Goal: Information Seeking & Learning: Learn about a topic

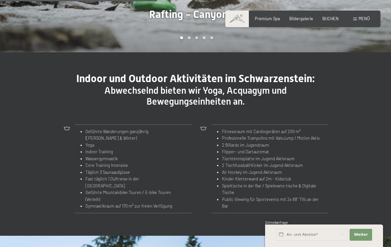
scroll to position [557, 0]
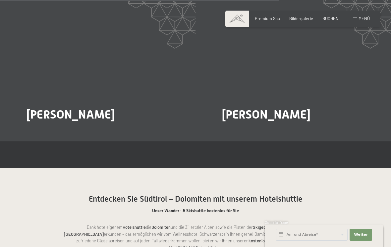
scroll to position [1002, 0]
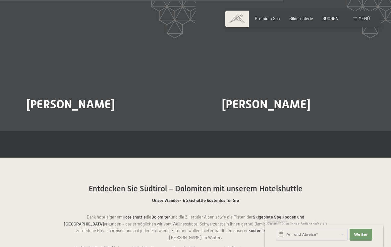
click at [33, 119] on div at bounding box center [30, 123] width 5 height 8
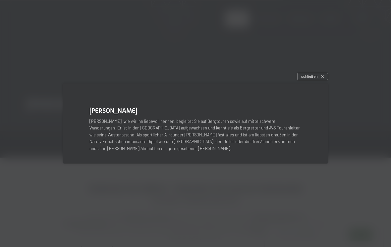
click at [323, 78] on icon at bounding box center [322, 76] width 3 height 3
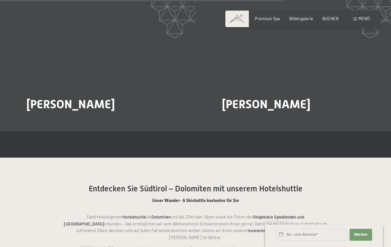
click at [242, 120] on span "Mehr dazu" at bounding box center [236, 123] width 22 height 6
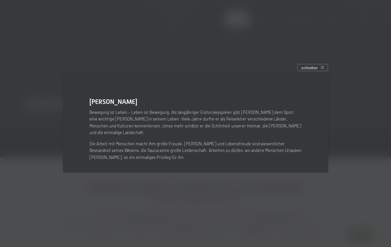
click at [324, 71] on div "schließen" at bounding box center [313, 67] width 31 height 7
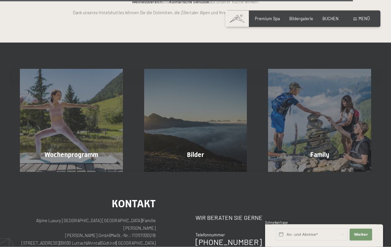
scroll to position [1277, 0]
click at [54, 151] on span "Wochenprogramm" at bounding box center [71, 155] width 54 height 8
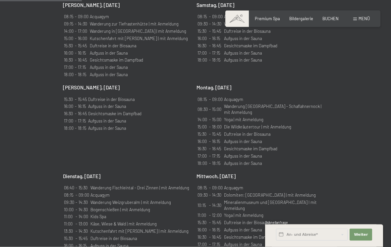
scroll to position [450, 0]
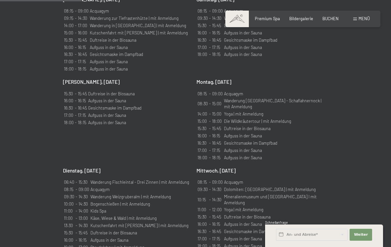
click at [338, 223] on div "Wochenprogramm ✓ Durchblättern ✓ Freitag ✓ Samstag ✓ Sonntag ✓ Montag ✓ Diensta…" at bounding box center [195, 153] width 305 height 435
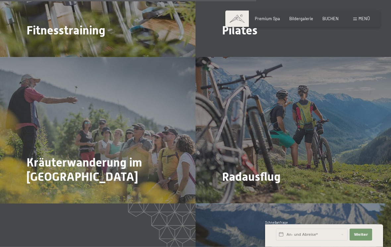
scroll to position [1354, 0]
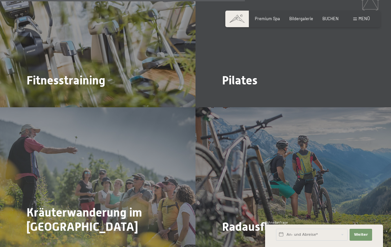
click at [274, 194] on div "Radausflug Mehr dazu" at bounding box center [294, 180] width 196 height 147
click at [244, 243] on span "Mehr dazu" at bounding box center [236, 246] width 22 height 6
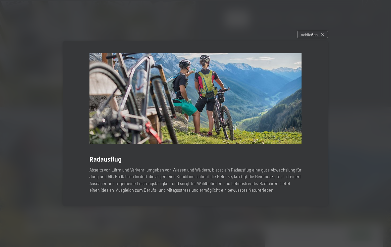
click at [308, 206] on div "Radausflug Abseits von Lärm und Verkehr, umgeben von Wiesen und Wäldern, bietet…" at bounding box center [195, 123] width 265 height 164
click at [299, 194] on p "Abseits von Lärm und Verkehr, umgeben von Wiesen und Wäldern, bietet ein Radaus…" at bounding box center [196, 180] width 212 height 27
